Goal: Information Seeking & Learning: Find specific page/section

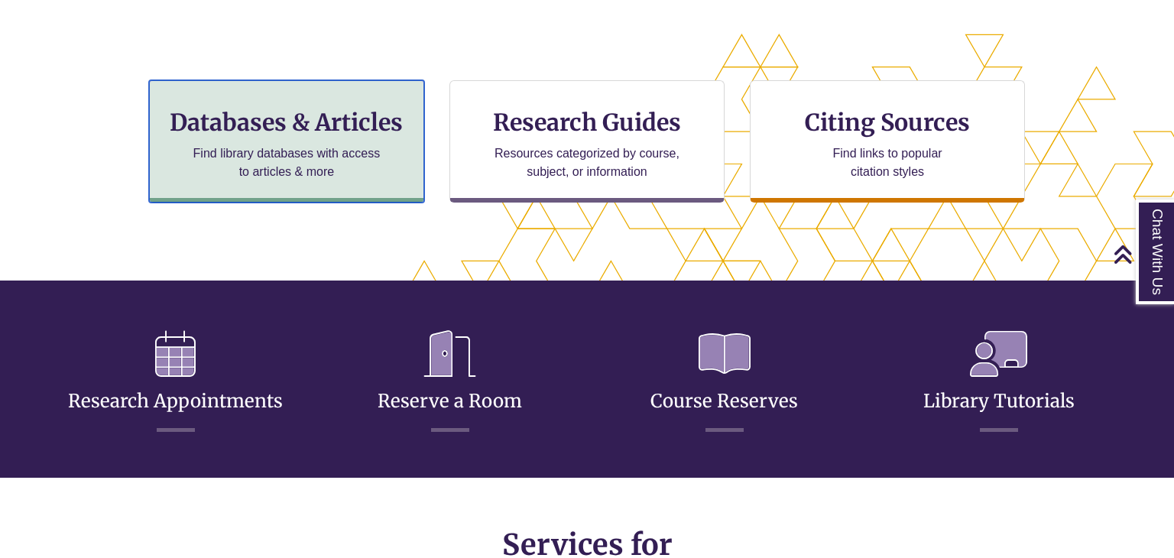
click at [327, 179] on p "Find library databases with access to articles & more" at bounding box center [285, 162] width 199 height 37
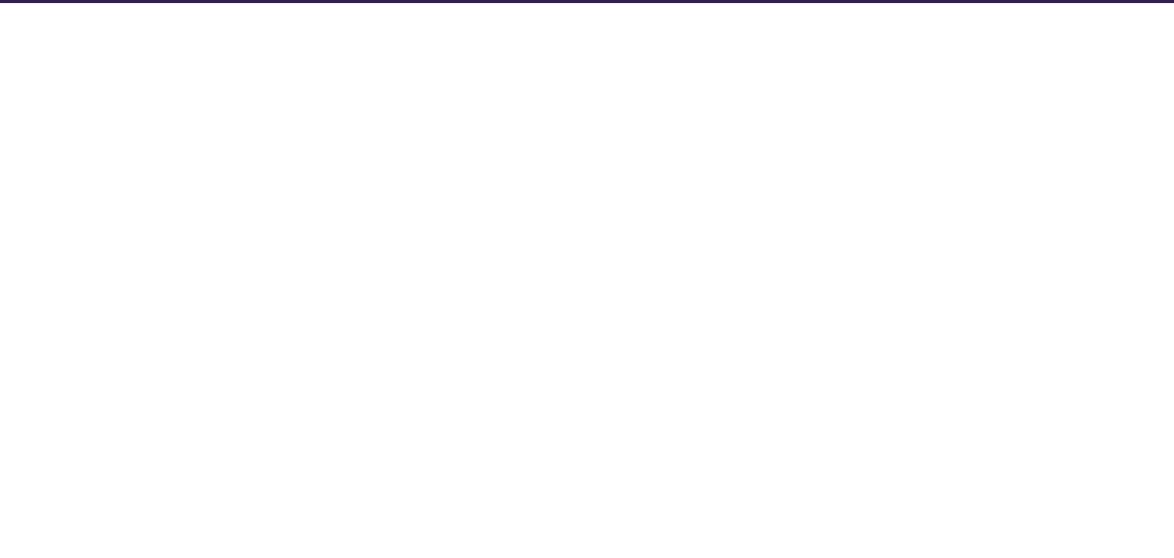
select select "Database Subject Filter"
select select "Database Types Filter"
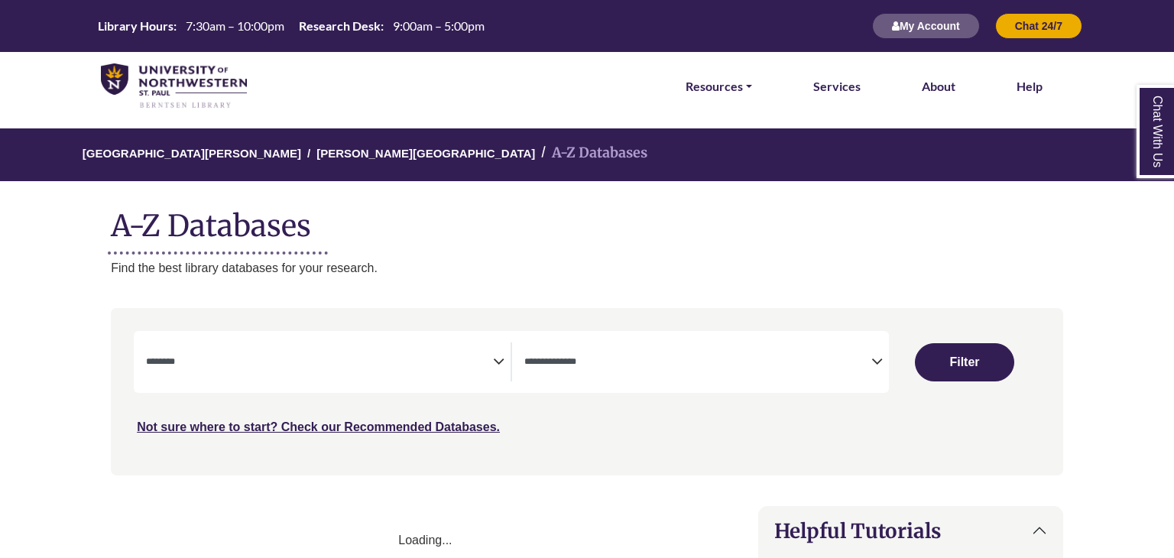
select select "Database Subject Filter"
select select "Database Types Filter"
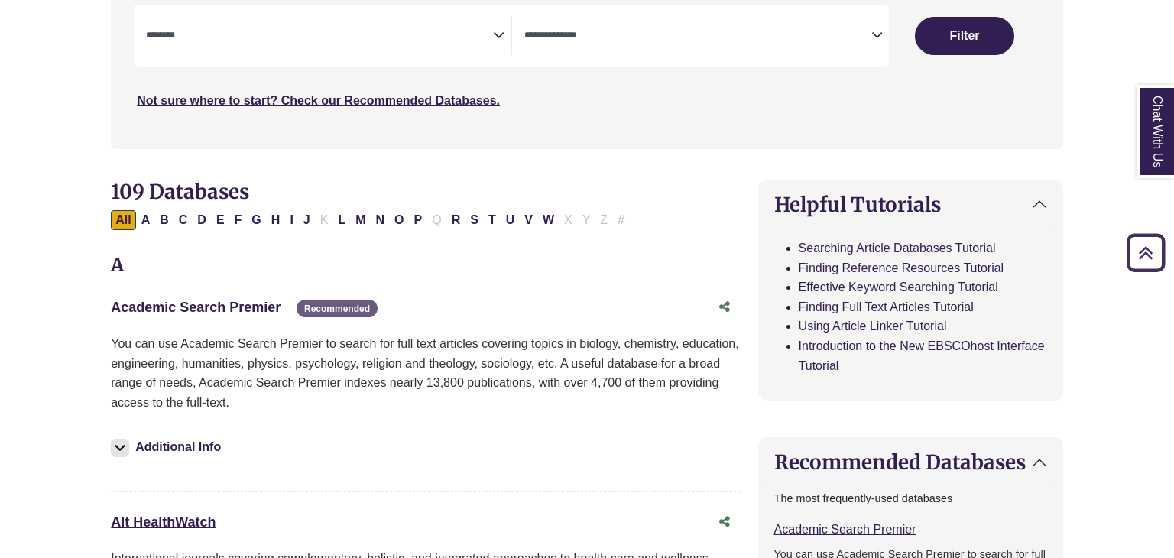
scroll to position [335, 0]
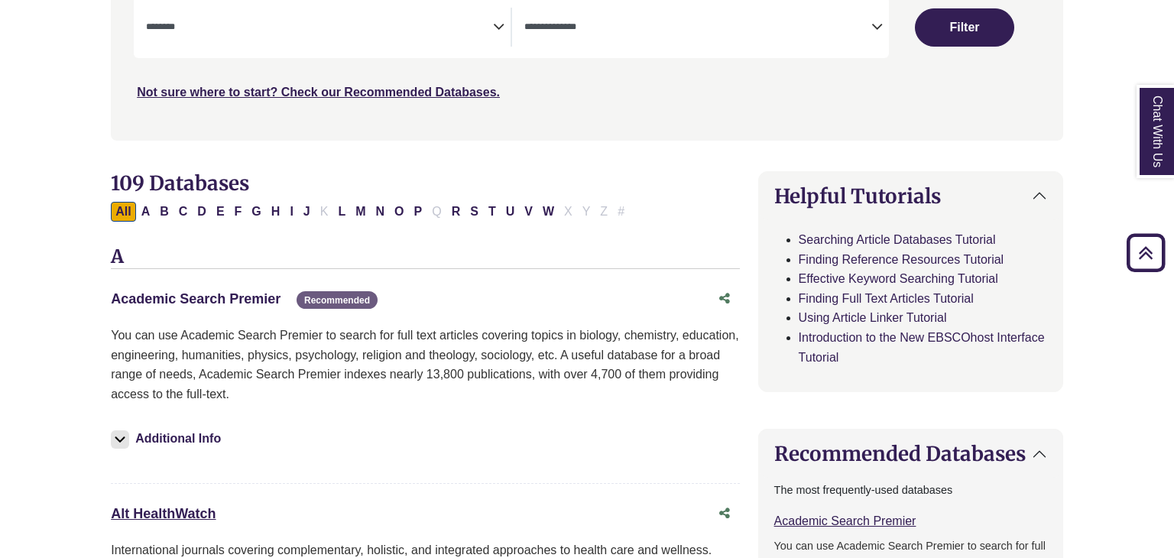
click at [175, 298] on link "Academic Search Premier This link opens in a new window" at bounding box center [196, 298] width 170 height 15
